Goal: Transaction & Acquisition: Purchase product/service

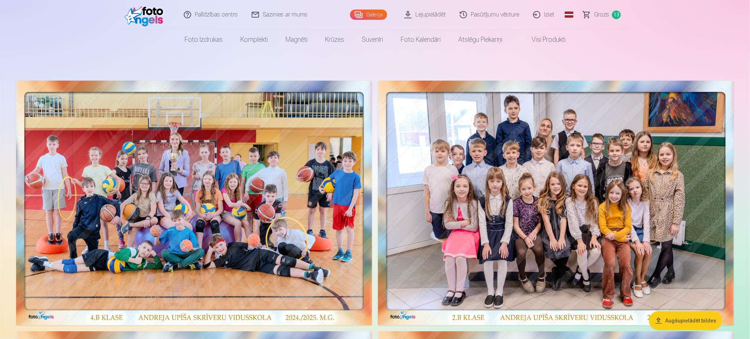
click at [603, 14] on span "Grozs" at bounding box center [601, 14] width 15 height 9
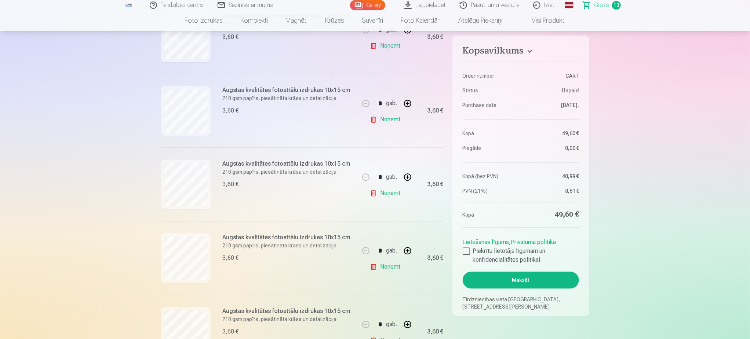
scroll to position [880, 0]
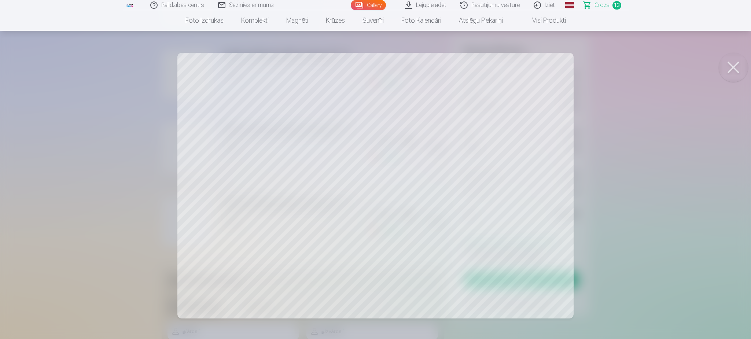
click at [735, 66] on button at bounding box center [733, 67] width 29 height 29
click at [733, 63] on button at bounding box center [733, 67] width 29 height 29
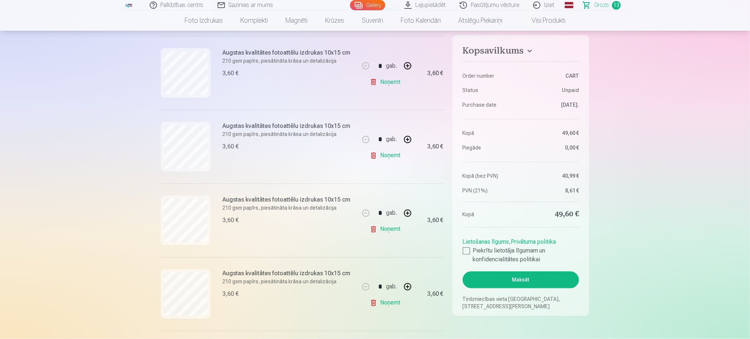
scroll to position [440, 0]
click at [372, 5] on link "Gallery" at bounding box center [367, 5] width 35 height 10
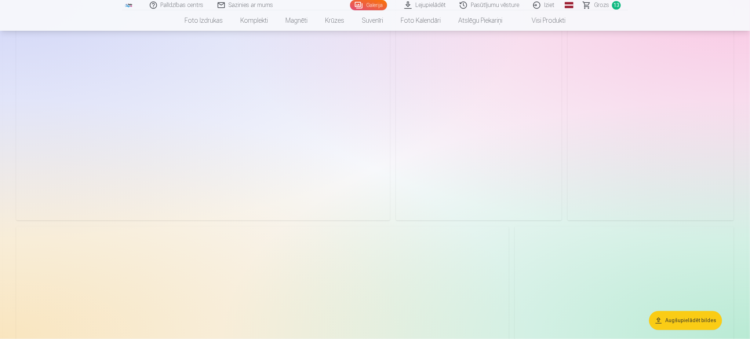
scroll to position [550, 0]
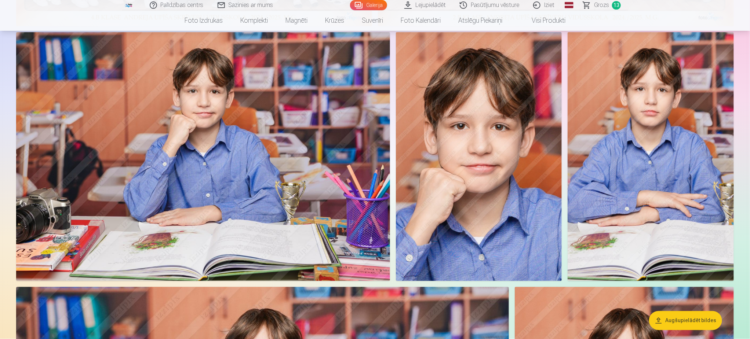
click at [215, 201] on img at bounding box center [203, 156] width 374 height 249
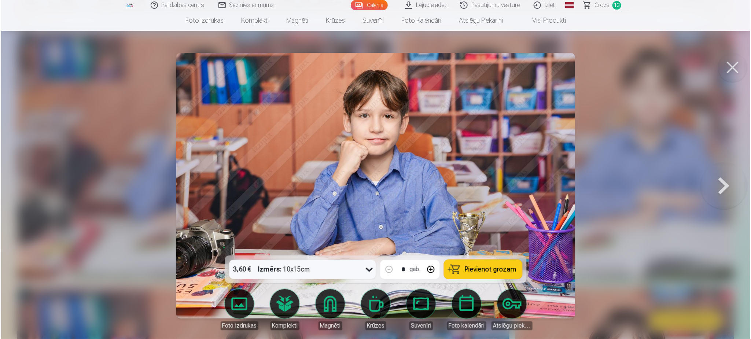
scroll to position [550, 0]
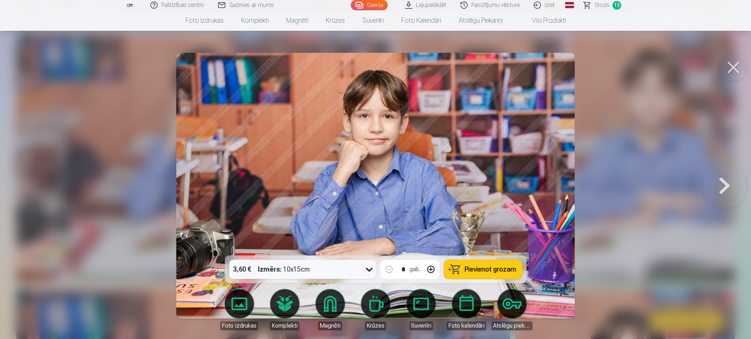
click at [492, 270] on span "Pievienot grozam" at bounding box center [491, 269] width 52 height 7
click at [734, 72] on button at bounding box center [733, 67] width 29 height 29
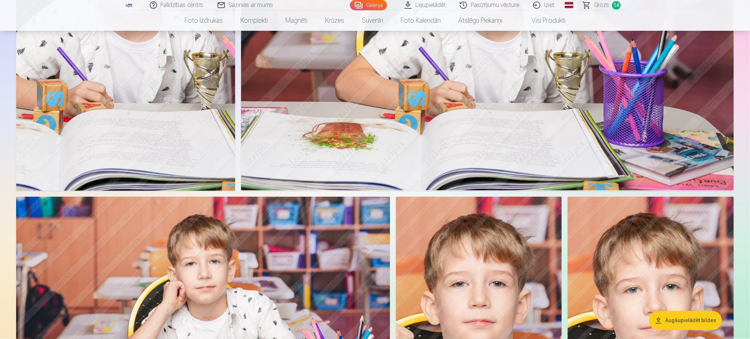
scroll to position [5005, 0]
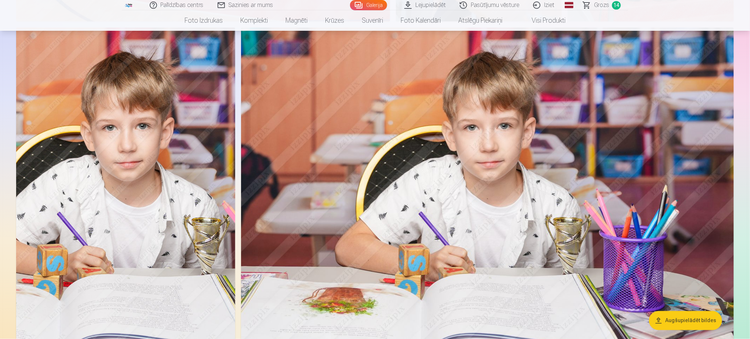
click at [530, 197] on img at bounding box center [487, 192] width 492 height 328
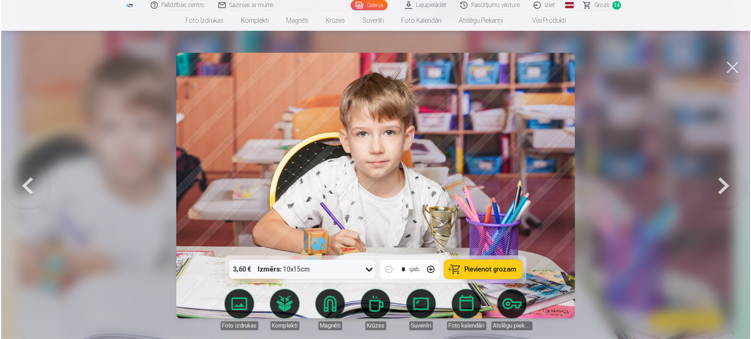
scroll to position [5016, 0]
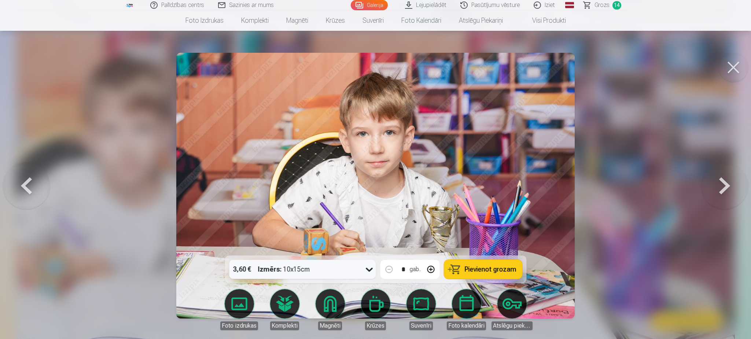
click at [496, 268] on span "Pievienot grozam" at bounding box center [491, 269] width 52 height 7
click at [599, 8] on span "Grozs" at bounding box center [602, 5] width 15 height 9
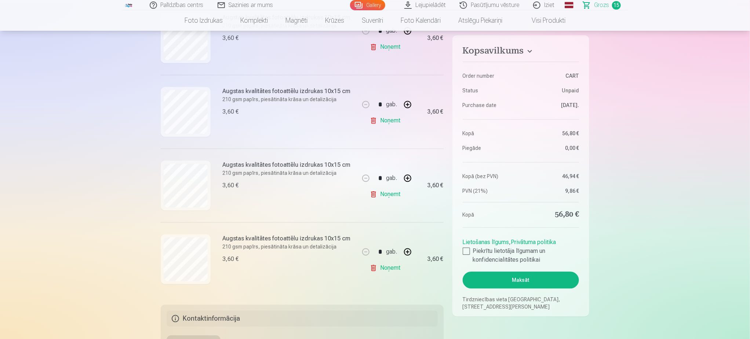
scroll to position [935, 0]
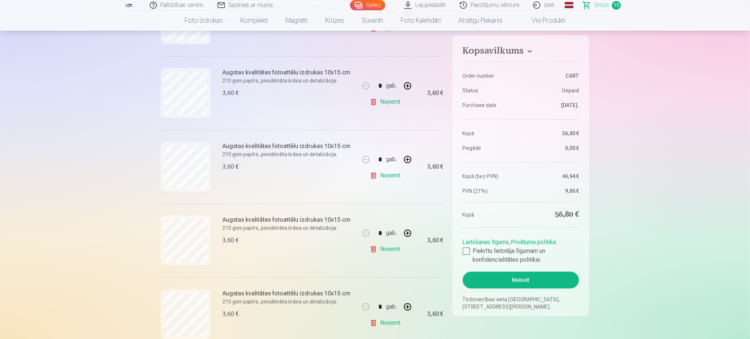
click at [389, 104] on link "Noņemt" at bounding box center [386, 102] width 33 height 15
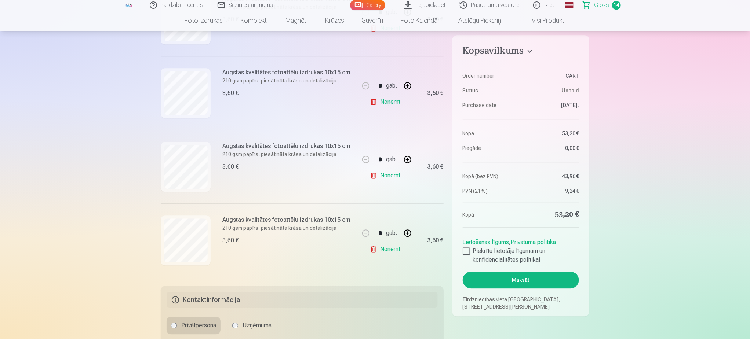
click at [388, 104] on link "Noņemt" at bounding box center [386, 102] width 33 height 15
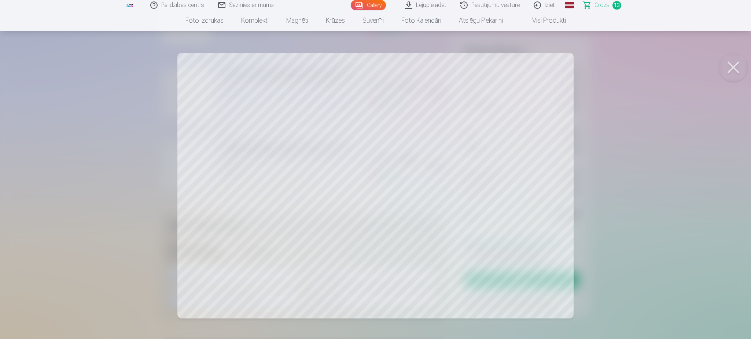
click at [736, 66] on button at bounding box center [733, 67] width 29 height 29
click at [737, 62] on button at bounding box center [733, 67] width 29 height 29
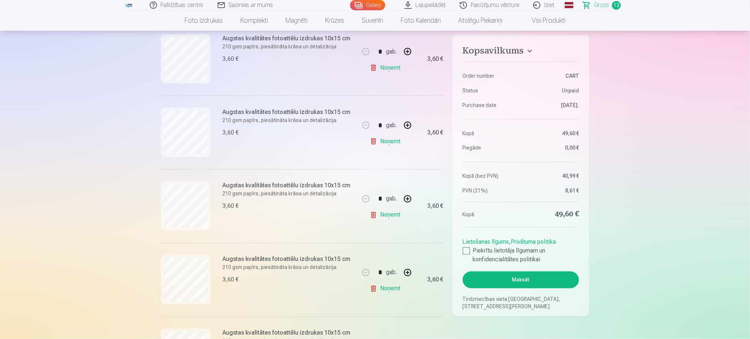
scroll to position [605, 0]
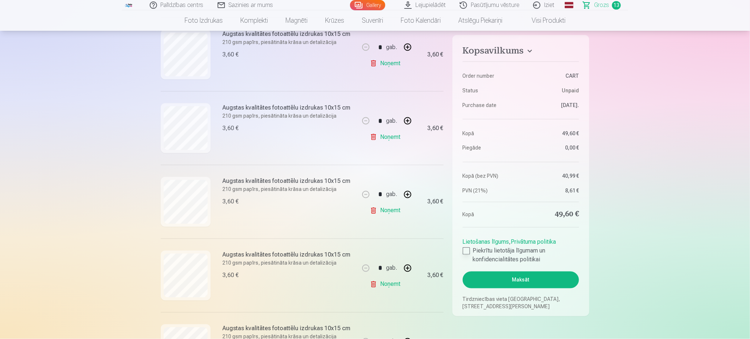
click at [464, 251] on div at bounding box center [465, 251] width 7 height 7
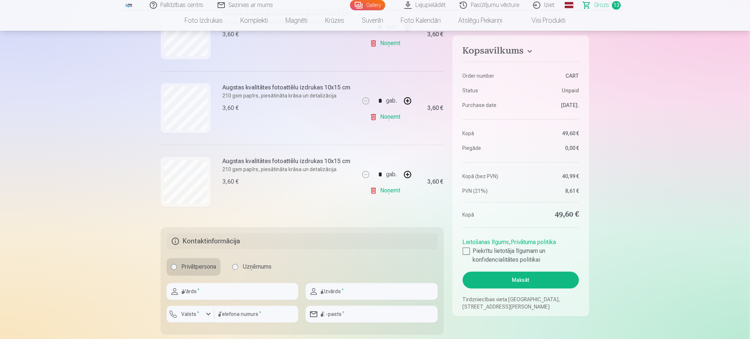
scroll to position [935, 0]
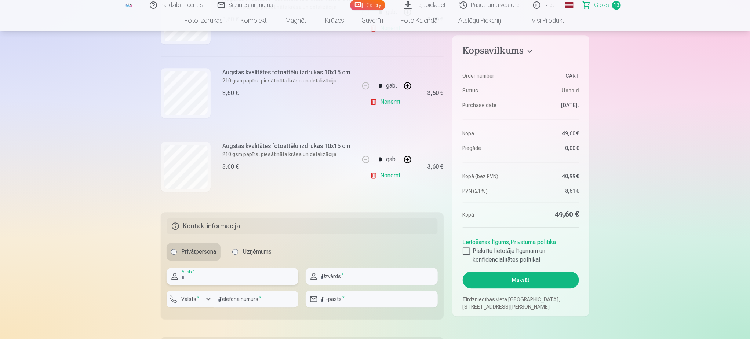
click at [198, 279] on input "text" at bounding box center [232, 276] width 132 height 17
type input "****"
click at [346, 276] on input "text" at bounding box center [371, 276] width 132 height 17
type input "******"
click at [250, 303] on input "number" at bounding box center [256, 299] width 84 height 17
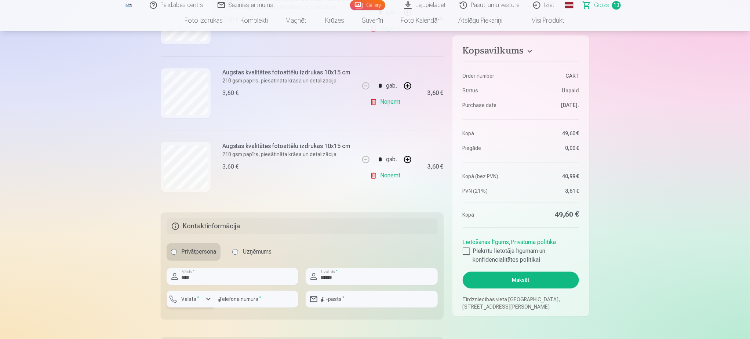
click at [195, 307] on button "Valsts *" at bounding box center [190, 299] width 48 height 17
click at [202, 315] on li "+371 Latvia" at bounding box center [216, 316] width 91 height 15
click at [241, 301] on input "number" at bounding box center [256, 299] width 84 height 17
type input "********"
type input "**********"
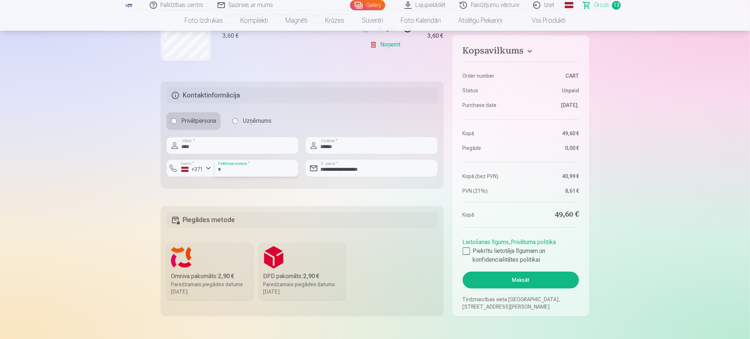
scroll to position [1100, 0]
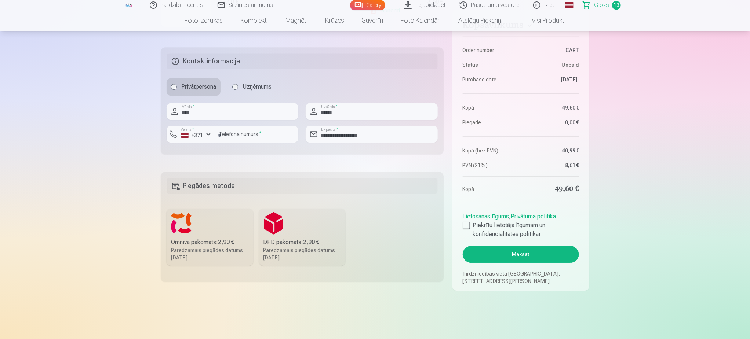
click at [204, 254] on div "Paredzamais piegādes datums 6.09.2025." at bounding box center [210, 254] width 78 height 15
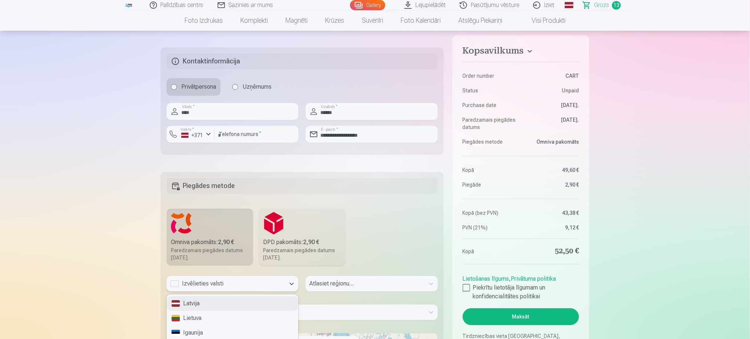
click at [213, 287] on div "3 results available. Use Up and Down to choose options, press Enter to select t…" at bounding box center [232, 286] width 132 height 21
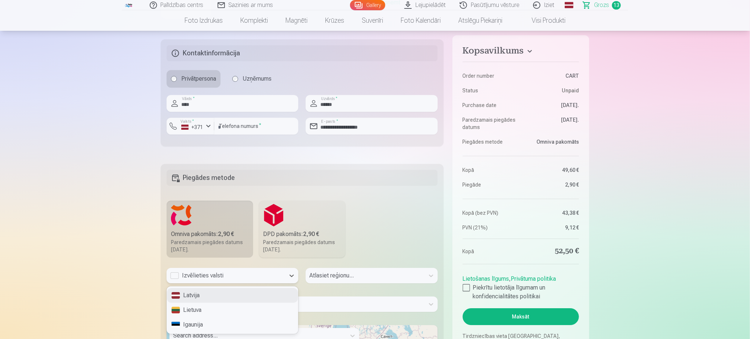
click at [208, 299] on div "Latvija" at bounding box center [232, 295] width 131 height 15
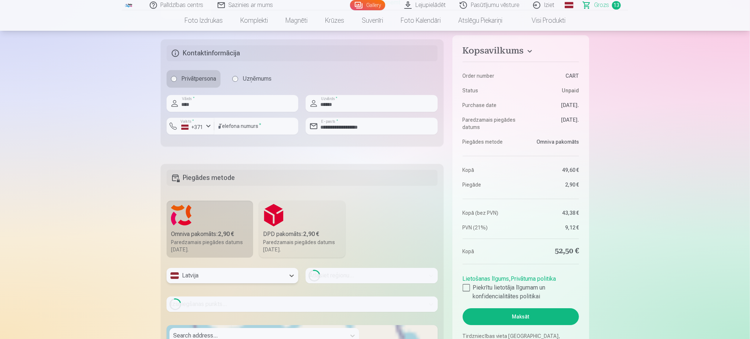
click at [327, 278] on div "Loading..." at bounding box center [371, 275] width 132 height 15
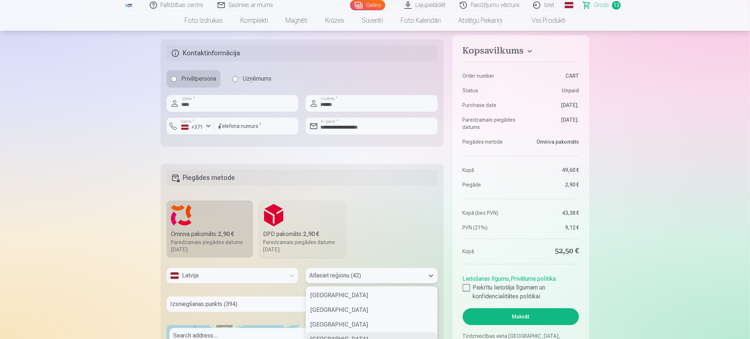
click at [327, 278] on div "42 results available. Use Up and Down to choose options, press Enter to select …" at bounding box center [371, 275] width 132 height 15
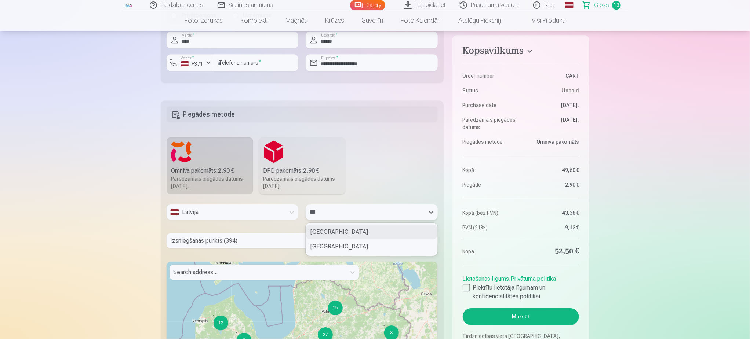
type input "****"
click at [349, 236] on div "Aizkraukles novads" at bounding box center [371, 232] width 131 height 15
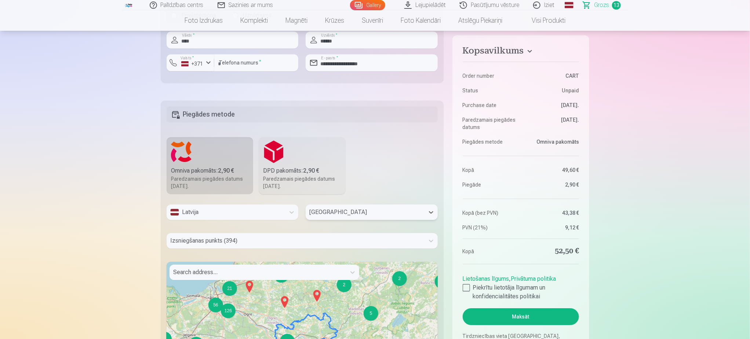
click at [259, 241] on div "Izsniegšanas punkts (394)" at bounding box center [301, 240] width 271 height 15
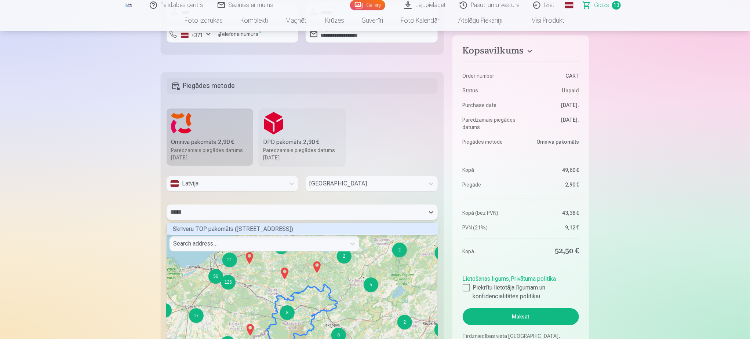
scroll to position [1, 2]
type input "*******"
click at [252, 232] on div "Skrīveru TOP pakomāts (Daugavas iela 97)" at bounding box center [302, 228] width 271 height 11
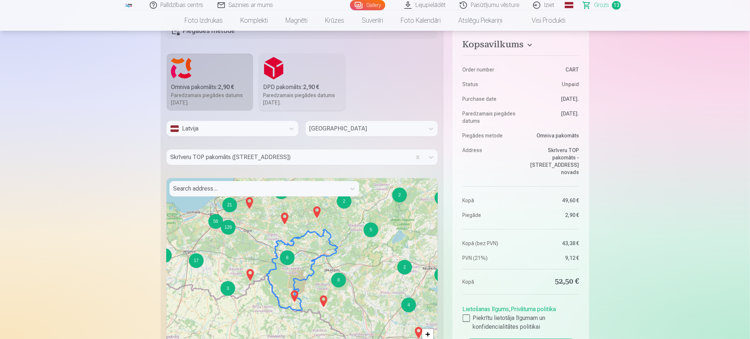
scroll to position [1310, 0]
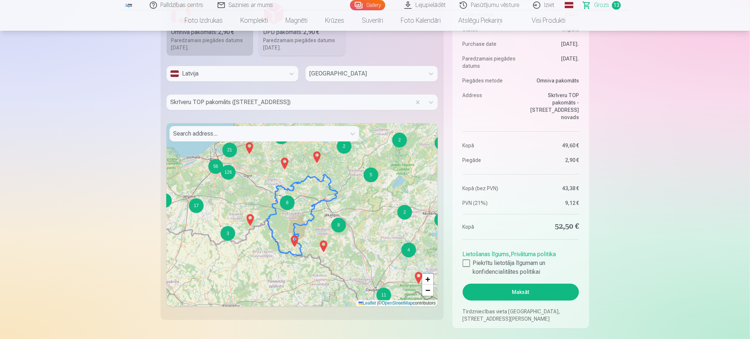
click at [526, 293] on button "Maksāt" at bounding box center [520, 292] width 116 height 17
click at [505, 294] on button "Maksāt" at bounding box center [520, 292] width 116 height 17
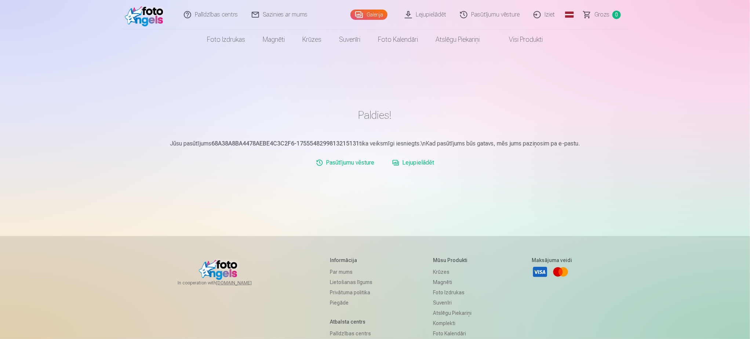
click at [489, 11] on link "Pasūtījumu vēsture" at bounding box center [489, 14] width 73 height 29
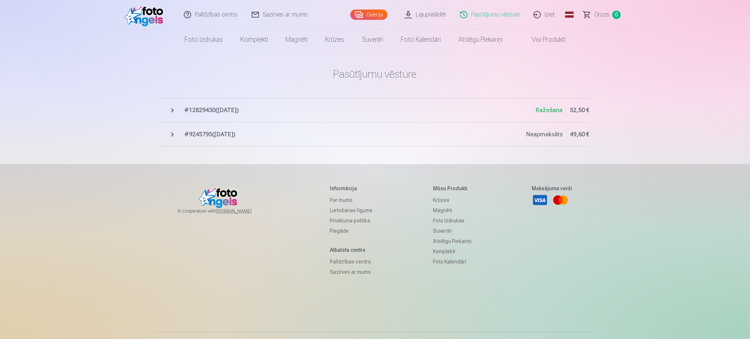
click at [437, 13] on link "Lejupielādēt" at bounding box center [425, 14] width 55 height 29
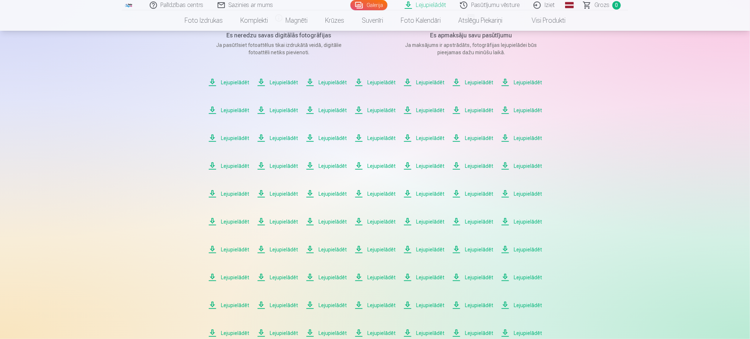
scroll to position [110, 0]
click at [242, 82] on span "Lejupielādēt" at bounding box center [228, 83] width 41 height 9
click at [279, 83] on span "Lejupielādēt" at bounding box center [277, 83] width 41 height 9
click at [330, 84] on span "Lejupielādēt" at bounding box center [325, 83] width 41 height 9
click at [375, 84] on span "Lejupielādēt" at bounding box center [374, 83] width 41 height 9
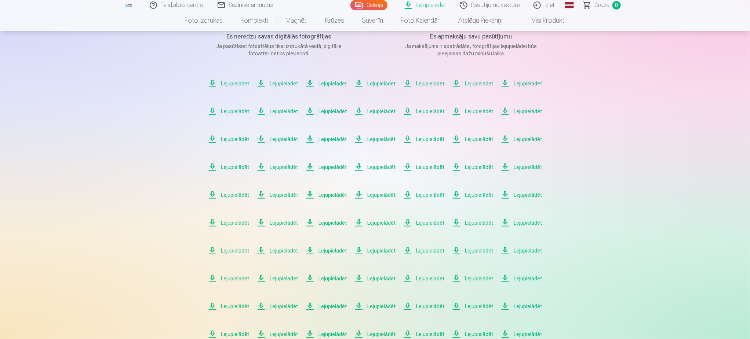
click at [432, 84] on span "Lejupielādēt" at bounding box center [423, 83] width 41 height 9
click at [481, 85] on span "Lejupielādēt" at bounding box center [472, 83] width 41 height 9
click at [531, 86] on span "Lejupielādēt" at bounding box center [521, 83] width 41 height 9
click at [727, 168] on div "Palīdzības centrs Sazinies ar mums Galerija Lejupielādēt Pasūtījumu vēsture Izi…" at bounding box center [375, 247] width 750 height 714
click at [240, 110] on span "Lejupielādēt" at bounding box center [228, 111] width 41 height 9
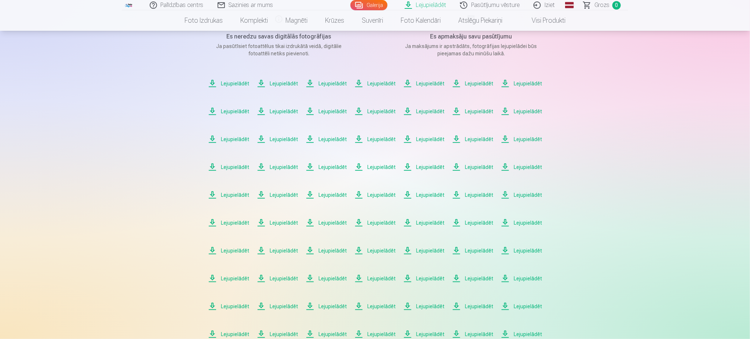
click at [277, 113] on span "Lejupielādēt" at bounding box center [277, 111] width 41 height 9
click at [322, 111] on span "Lejupielādēt" at bounding box center [325, 111] width 41 height 9
click at [386, 110] on span "Lejupielādēt" at bounding box center [374, 111] width 41 height 9
click at [424, 110] on span "Lejupielādēt" at bounding box center [423, 111] width 41 height 9
click at [476, 111] on span "Lejupielādēt" at bounding box center [472, 111] width 41 height 9
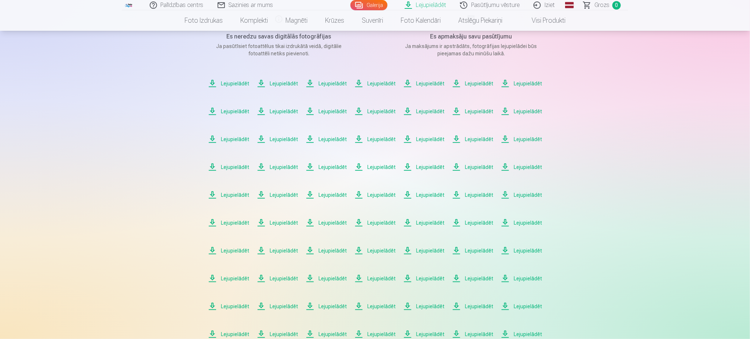
click at [534, 111] on span "Lejupielādēt" at bounding box center [521, 111] width 41 height 9
click at [230, 140] on span "Lejupielādēt" at bounding box center [228, 139] width 41 height 9
click at [283, 136] on span "Lejupielādēt" at bounding box center [277, 139] width 41 height 9
click at [334, 142] on span "Lejupielādēt" at bounding box center [325, 139] width 41 height 9
click at [392, 139] on span "Lejupielādēt" at bounding box center [374, 139] width 41 height 9
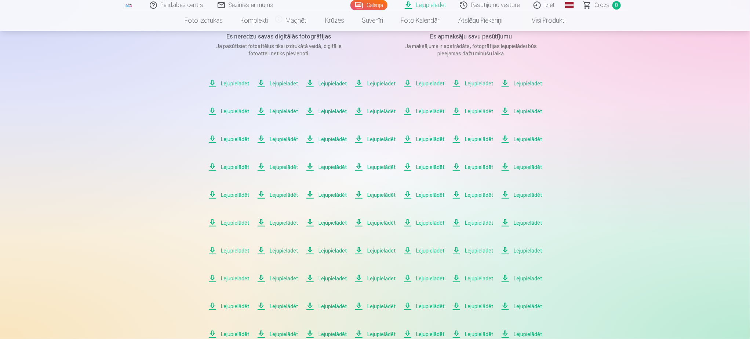
click at [432, 139] on span "Lejupielādēt" at bounding box center [423, 139] width 41 height 9
click at [478, 141] on span "Lejupielādēt" at bounding box center [472, 139] width 41 height 9
click at [523, 135] on span "Lejupielādēt" at bounding box center [521, 139] width 41 height 9
click at [234, 166] on span "Lejupielādēt" at bounding box center [228, 167] width 41 height 9
click at [289, 166] on span "Lejupielādēt" at bounding box center [277, 167] width 41 height 9
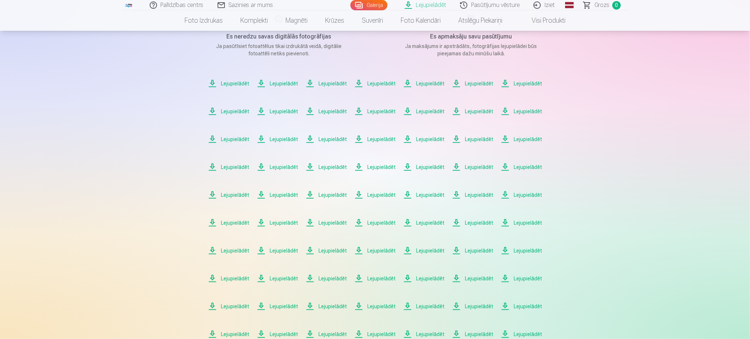
click at [328, 167] on span "Lejupielādēt" at bounding box center [325, 167] width 41 height 9
click at [392, 168] on span "Lejupielādēt" at bounding box center [374, 167] width 41 height 9
click at [427, 165] on span "Lejupielādēt" at bounding box center [423, 167] width 41 height 9
click at [474, 168] on span "Lejupielādēt" at bounding box center [472, 167] width 41 height 9
click at [519, 166] on span "Lejupielādēt" at bounding box center [521, 167] width 41 height 9
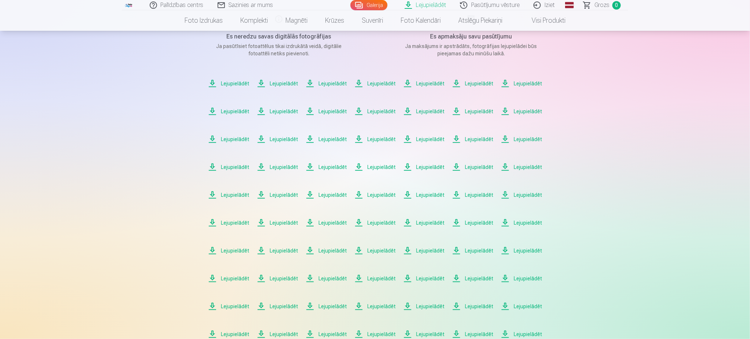
click at [239, 193] on span "Lejupielādēt" at bounding box center [228, 195] width 41 height 9
click at [274, 194] on span "Lejupielādēt" at bounding box center [277, 195] width 41 height 9
click at [328, 193] on span "Lejupielādēt" at bounding box center [325, 195] width 41 height 9
click at [382, 195] on span "Lejupielādēt" at bounding box center [374, 195] width 41 height 9
click at [422, 196] on span "Lejupielādēt" at bounding box center [423, 195] width 41 height 9
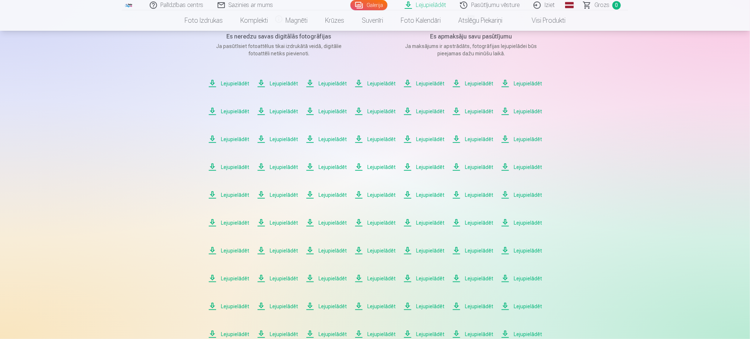
click at [484, 196] on span "Lejupielādēt" at bounding box center [472, 195] width 41 height 9
click at [529, 196] on span "Lejupielādēt" at bounding box center [521, 195] width 41 height 9
click at [231, 226] on span "Lejupielādēt" at bounding box center [228, 223] width 41 height 9
click at [283, 224] on span "Lejupielādēt" at bounding box center [277, 223] width 41 height 9
click at [330, 221] on span "Lejupielādēt" at bounding box center [325, 223] width 41 height 9
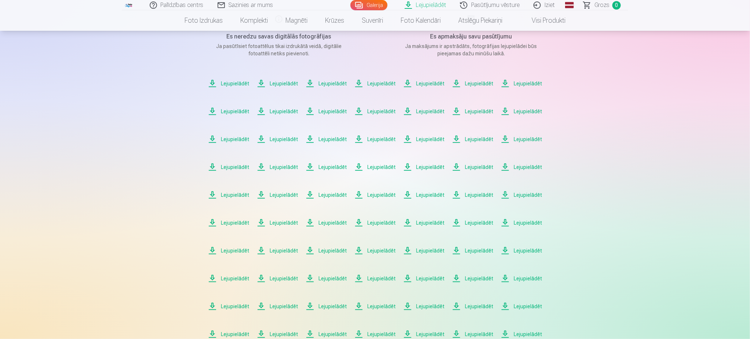
click at [388, 221] on span "Lejupielādēt" at bounding box center [374, 223] width 41 height 9
click at [431, 224] on span "Lejupielādēt" at bounding box center [423, 223] width 41 height 9
click at [484, 221] on span "Lejupielādēt" at bounding box center [472, 223] width 41 height 9
click at [591, 257] on div "Lejupielādēt Šajā sadaļā jūs varat lejupielādēt dāvināto fotoattēlu un iegādāto…" at bounding box center [375, 247] width 440 height 714
click at [531, 222] on span "Lejupielādēt" at bounding box center [521, 223] width 41 height 9
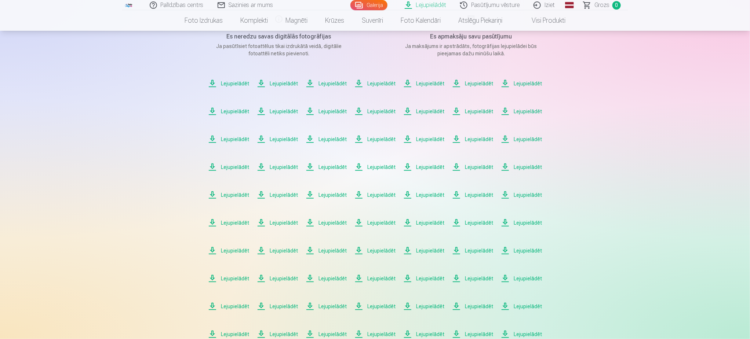
click at [229, 249] on span "Lejupielādēt" at bounding box center [228, 250] width 41 height 9
click at [290, 249] on span "Lejupielādēt" at bounding box center [277, 250] width 41 height 9
click at [325, 250] on span "Lejupielādēt" at bounding box center [325, 250] width 41 height 9
click at [383, 250] on span "Lejupielādēt" at bounding box center [374, 250] width 41 height 9
click at [420, 251] on span "Lejupielādēt" at bounding box center [423, 250] width 41 height 9
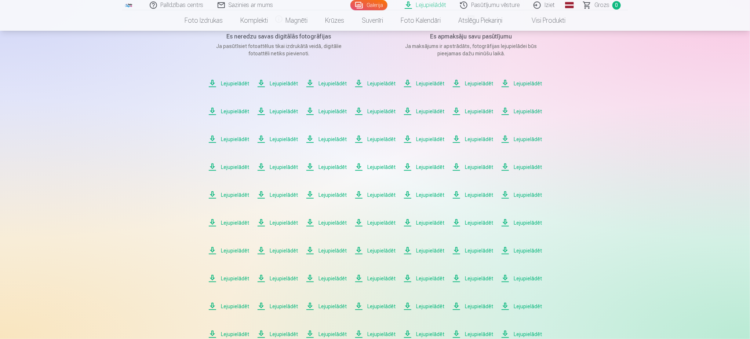
click at [477, 251] on span "Lejupielādēt" at bounding box center [472, 250] width 41 height 9
click at [517, 249] on span "Lejupielādēt" at bounding box center [521, 250] width 41 height 9
click at [237, 277] on span "Lejupielādēt" at bounding box center [228, 278] width 41 height 9
click at [291, 279] on span "Lejupielādēt" at bounding box center [277, 278] width 41 height 9
click at [334, 279] on span "Lejupielādēt" at bounding box center [325, 278] width 41 height 9
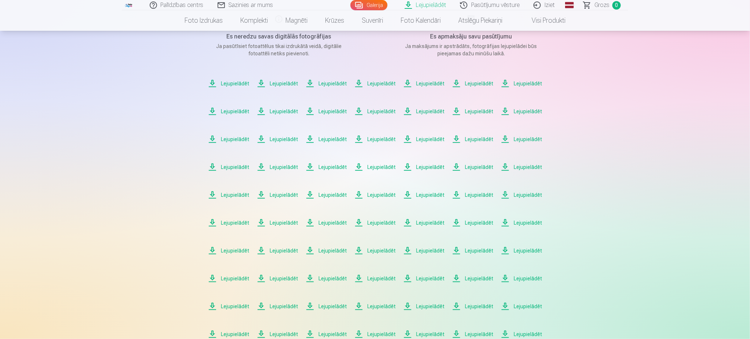
click at [373, 279] on span "Lejupielādēt" at bounding box center [374, 278] width 41 height 9
click at [423, 276] on span "Lejupielādēt" at bounding box center [423, 278] width 41 height 9
click at [469, 281] on span "Lejupielādēt" at bounding box center [472, 278] width 41 height 9
click at [525, 279] on span "Lejupielādēt" at bounding box center [521, 278] width 41 height 9
click at [231, 305] on span "Lejupielādēt" at bounding box center [228, 306] width 41 height 9
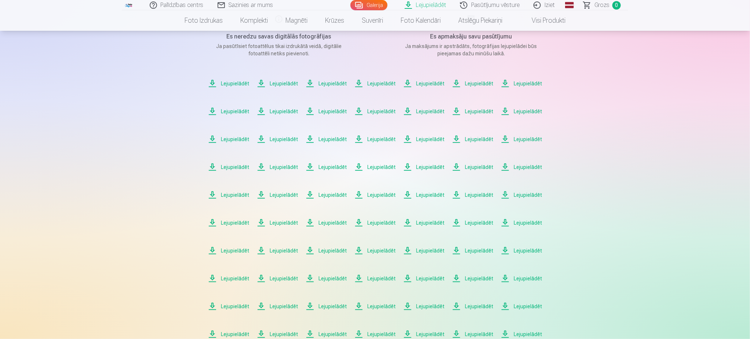
click at [286, 308] on span "Lejupielādēt" at bounding box center [277, 306] width 41 height 9
click at [337, 308] on span "Lejupielādēt" at bounding box center [325, 306] width 41 height 9
click at [378, 309] on span "Lejupielādēt" at bounding box center [374, 306] width 41 height 9
click at [432, 305] on span "Lejupielādēt" at bounding box center [423, 306] width 41 height 9
click at [473, 306] on span "Lejupielādēt" at bounding box center [472, 306] width 41 height 9
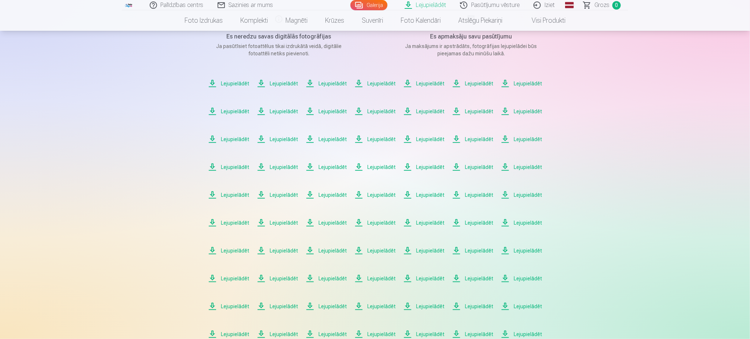
click at [520, 307] on span "Lejupielādēt" at bounding box center [521, 306] width 41 height 9
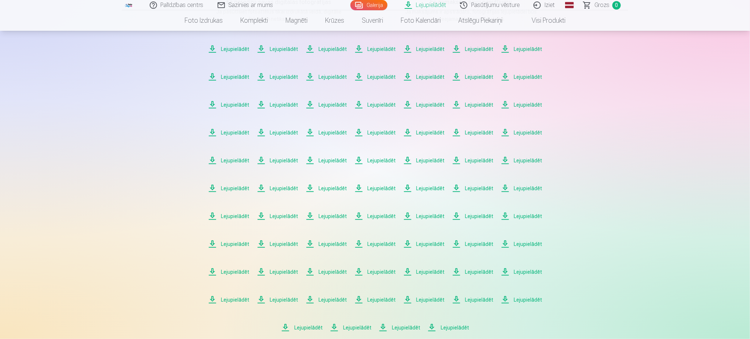
scroll to position [152, 0]
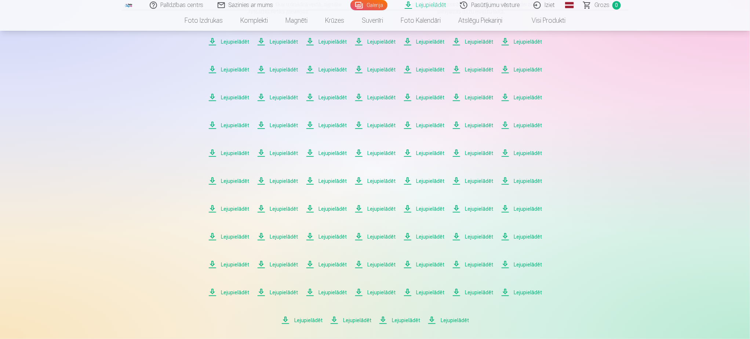
click at [232, 293] on span "Lejupielādēt" at bounding box center [228, 292] width 41 height 9
click at [284, 291] on span "Lejupielādēt" at bounding box center [277, 292] width 41 height 9
click at [334, 294] on span "Lejupielādēt" at bounding box center [325, 292] width 41 height 9
click at [382, 293] on span "Lejupielādēt" at bounding box center [374, 292] width 41 height 9
click at [381, 292] on span "Lejupielādēt" at bounding box center [374, 292] width 41 height 9
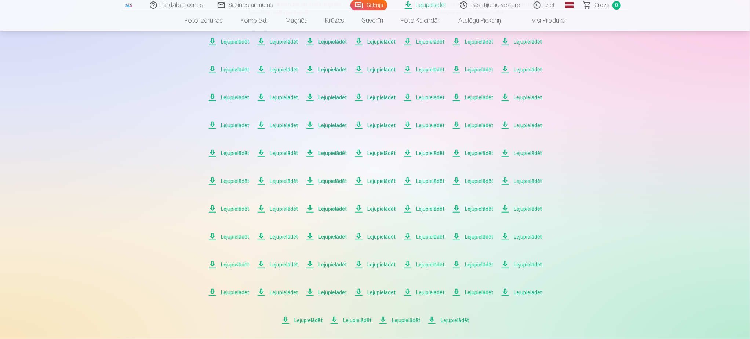
click at [422, 295] on span "Lejupielādēt" at bounding box center [423, 292] width 41 height 9
click at [426, 294] on span "Lejupielādēt" at bounding box center [423, 292] width 41 height 9
click at [474, 292] on span "Lejupielādēt" at bounding box center [472, 292] width 41 height 9
click at [524, 294] on span "Lejupielādēt" at bounding box center [521, 292] width 41 height 9
click at [313, 318] on span "Lejupielādēt" at bounding box center [301, 320] width 41 height 9
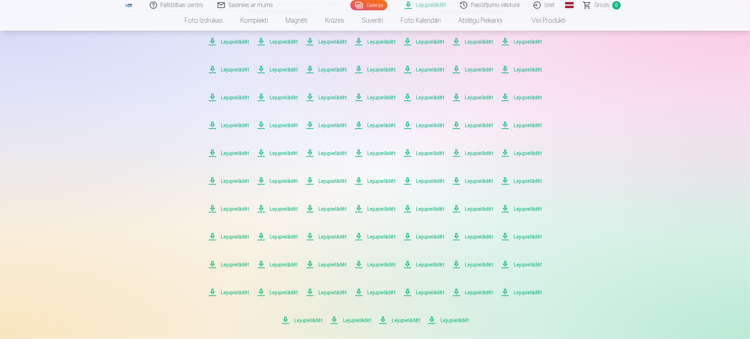
click at [361, 320] on span "Lejupielādēt" at bounding box center [350, 320] width 41 height 9
click at [317, 317] on span "Lejupielādēt" at bounding box center [301, 320] width 41 height 9
click at [411, 320] on span "Lejupielādēt" at bounding box center [398, 320] width 41 height 9
click at [451, 322] on span "Lejupielādēt" at bounding box center [447, 320] width 41 height 9
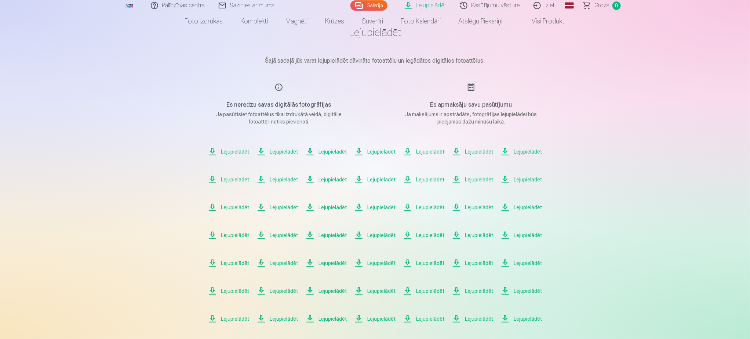
scroll to position [0, 0]
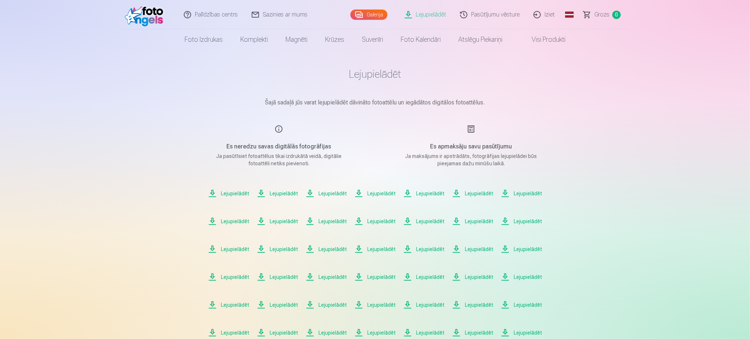
click at [547, 15] on link "Iziet" at bounding box center [544, 14] width 35 height 29
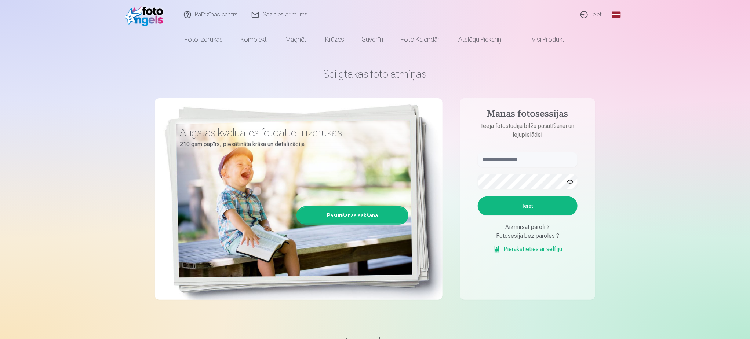
click at [592, 14] on link "Ieiet" at bounding box center [590, 14] width 35 height 29
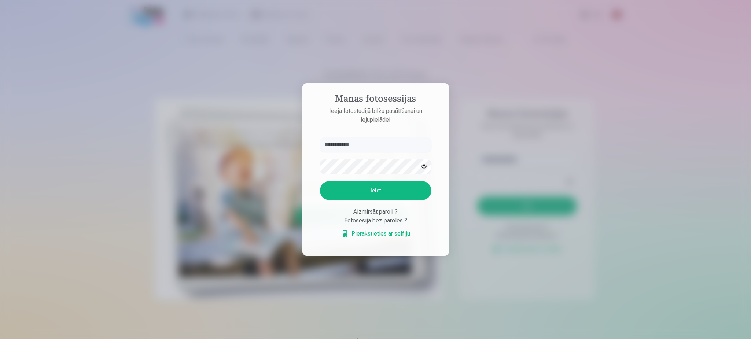
type input "**********"
click at [375, 193] on button "Ieiet" at bounding box center [375, 190] width 111 height 19
